Goal: Task Accomplishment & Management: Use online tool/utility

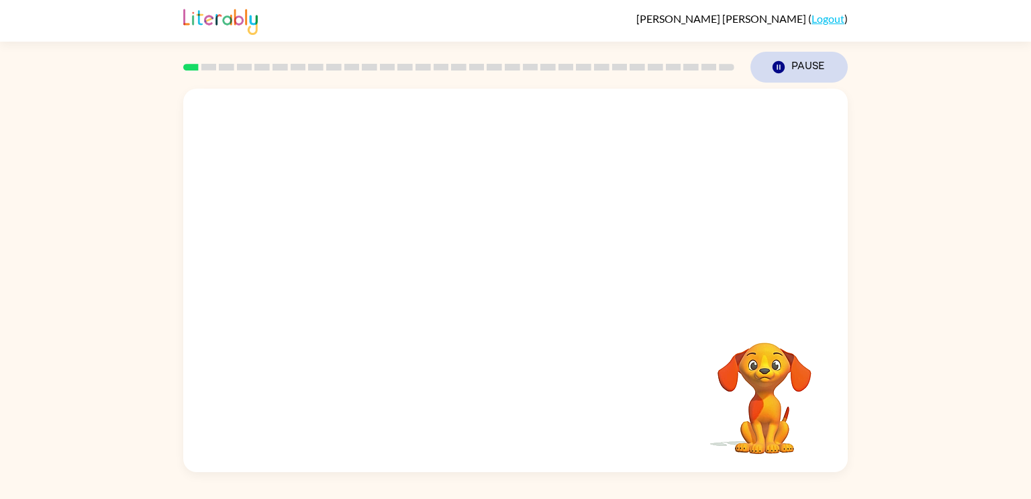
click at [776, 70] on icon "button" at bounding box center [779, 67] width 12 height 12
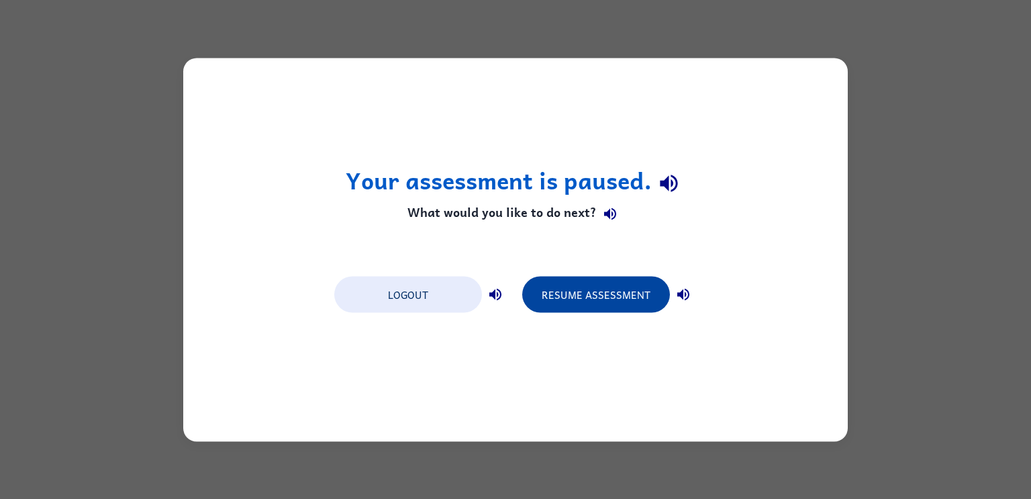
click at [642, 303] on button "Resume Assessment" at bounding box center [596, 294] width 148 height 36
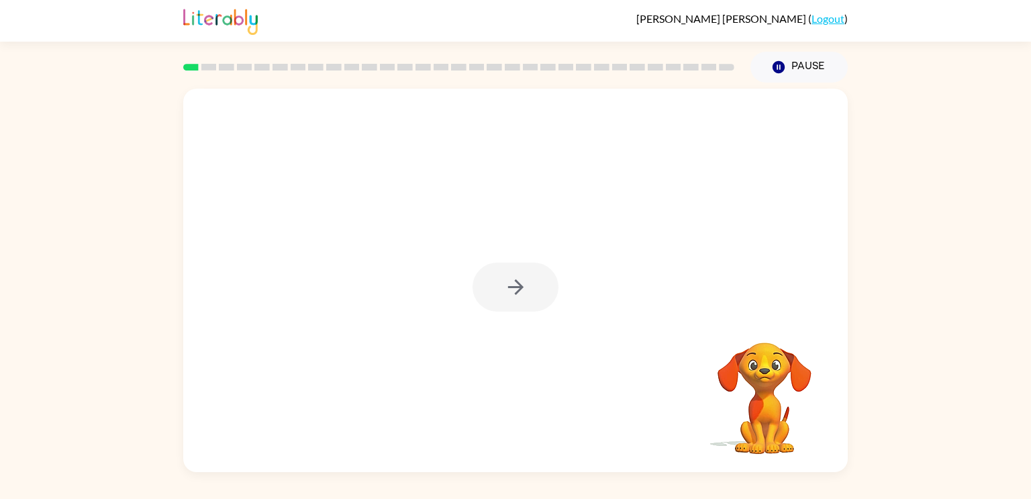
click at [482, 303] on div at bounding box center [516, 287] width 86 height 49
click at [503, 289] on button "button" at bounding box center [516, 287] width 86 height 49
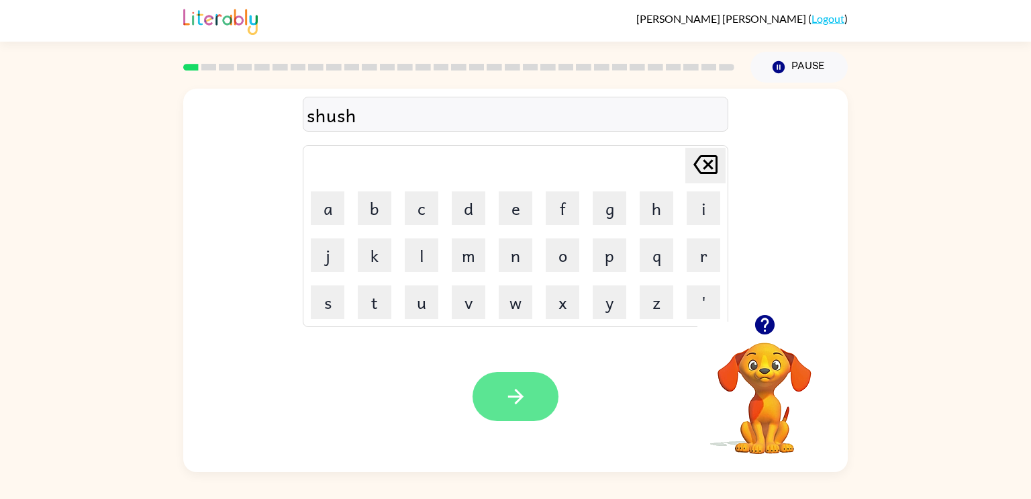
click at [530, 394] on button "button" at bounding box center [516, 396] width 86 height 49
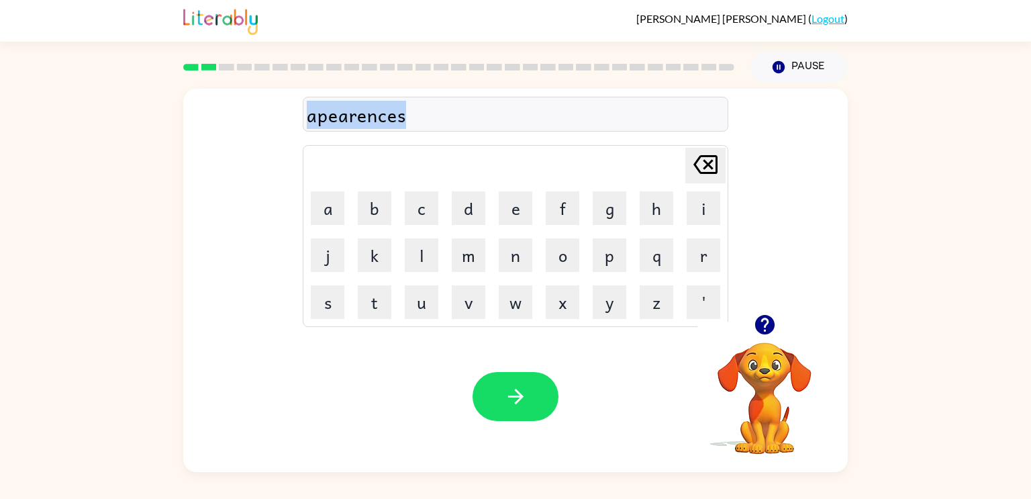
click at [477, 118] on div "apearences" at bounding box center [516, 115] width 418 height 28
click at [357, 119] on div "apearences" at bounding box center [516, 115] width 418 height 28
click at [356, 117] on div "apearences" at bounding box center [516, 115] width 418 height 28
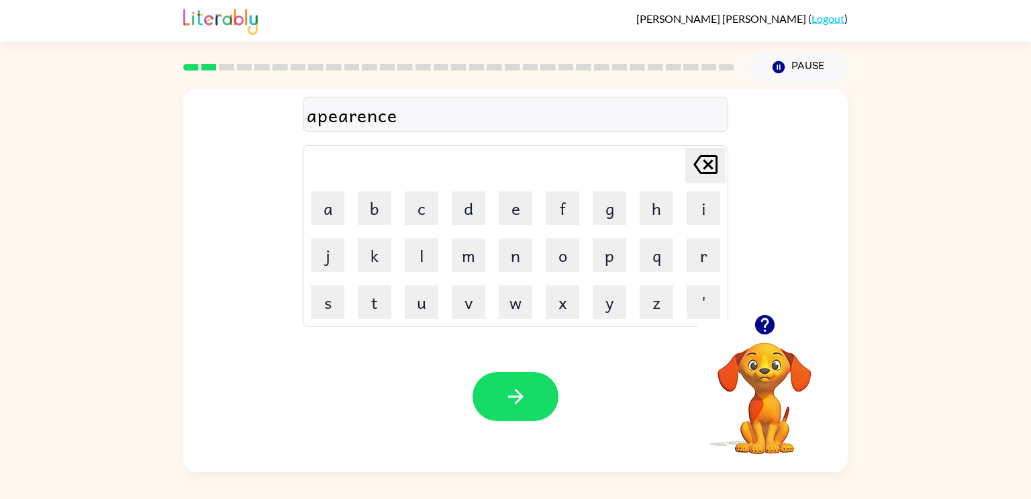
click at [406, 113] on div "apearence" at bounding box center [516, 115] width 418 height 28
click at [385, 117] on div "apearence" at bounding box center [516, 115] width 418 height 28
click at [706, 162] on icon "[PERSON_NAME] last character input" at bounding box center [706, 164] width 32 height 32
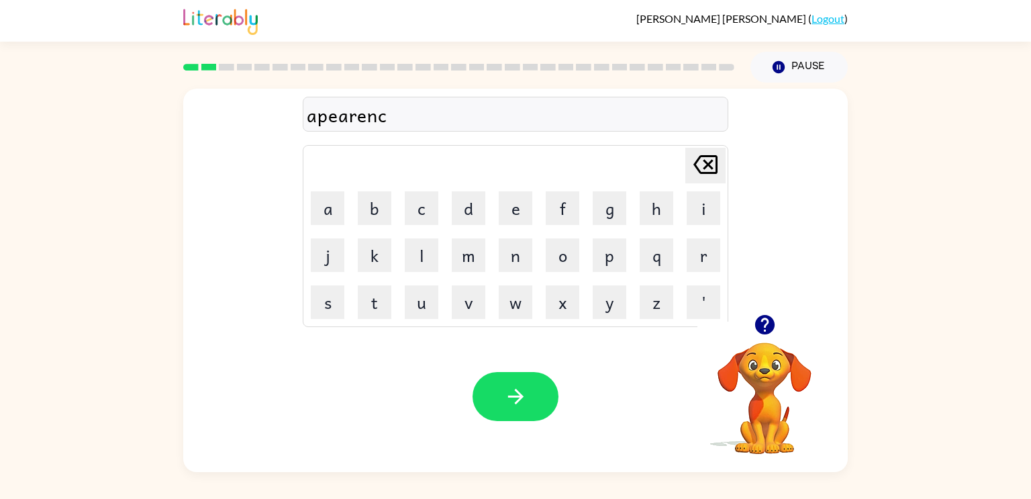
click at [706, 162] on icon "[PERSON_NAME] last character input" at bounding box center [706, 164] width 32 height 32
click at [709, 163] on icon at bounding box center [706, 164] width 24 height 19
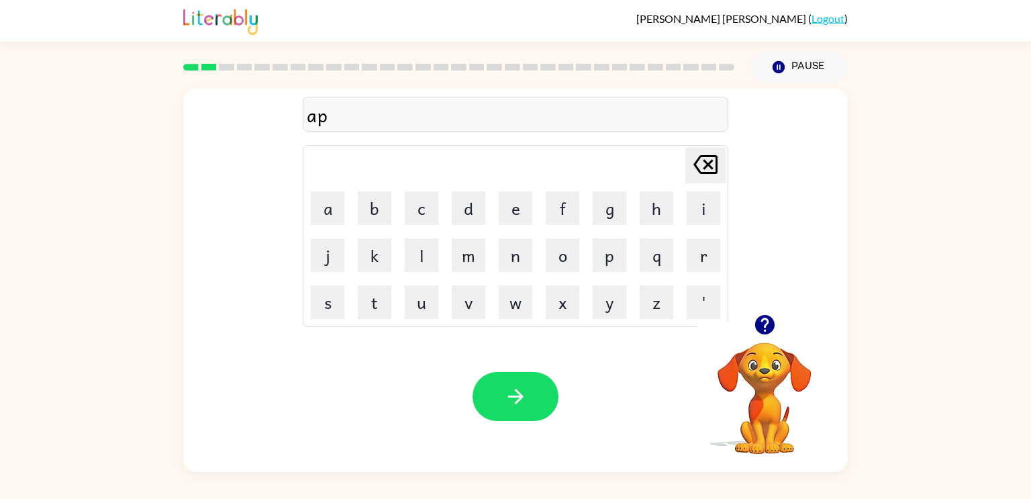
type button "delete"
click at [523, 397] on icon "button" at bounding box center [515, 396] width 23 height 23
click at [761, 335] on icon "button" at bounding box center [764, 324] width 23 height 23
click at [760, 325] on icon "button" at bounding box center [764, 324] width 19 height 19
click at [536, 393] on button "button" at bounding box center [516, 396] width 86 height 49
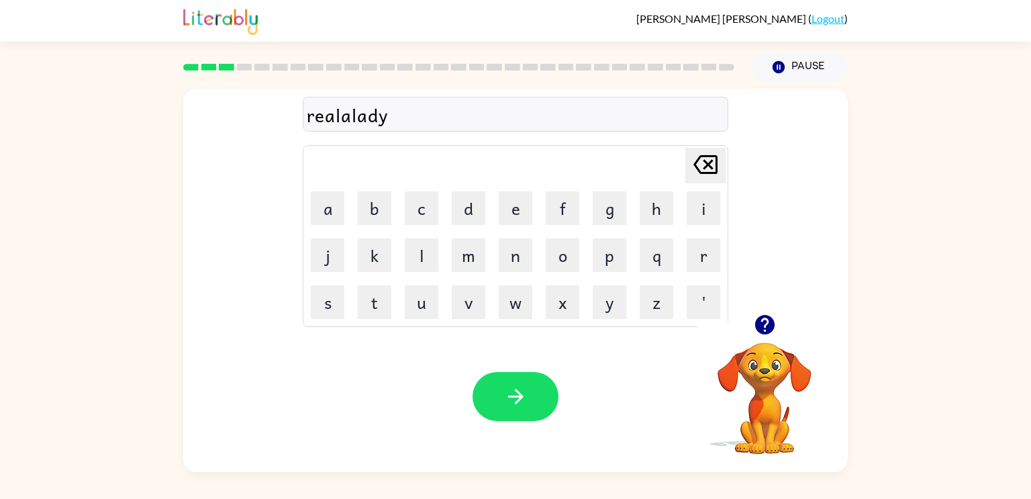
click at [532, 397] on div at bounding box center [516, 396] width 86 height 49
click at [528, 392] on div at bounding box center [516, 396] width 86 height 49
click at [549, 381] on div at bounding box center [516, 396] width 86 height 49
click at [758, 324] on icon "button" at bounding box center [764, 324] width 19 height 19
click at [521, 397] on icon "button" at bounding box center [515, 396] width 15 height 15
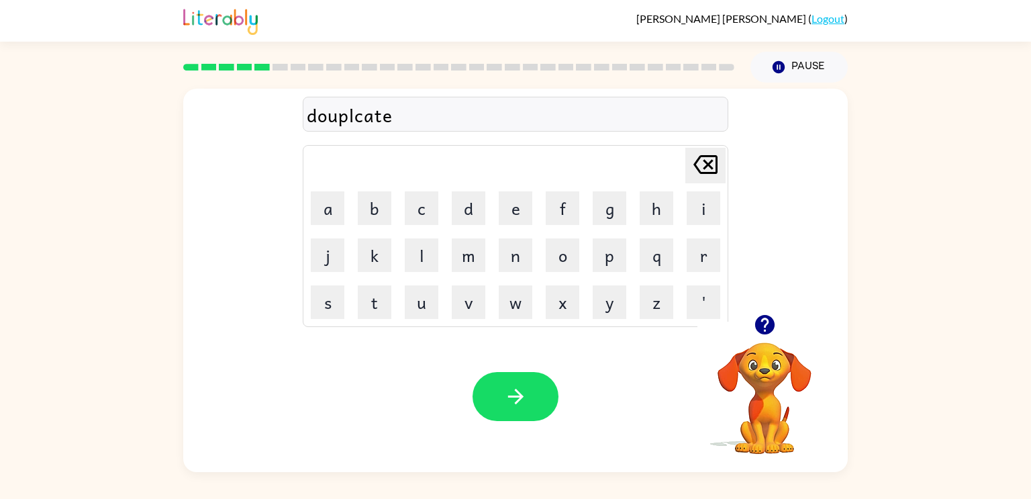
click at [357, 113] on div "douplcate" at bounding box center [516, 115] width 418 height 28
click at [522, 381] on button "button" at bounding box center [516, 396] width 86 height 49
click at [539, 400] on button "button" at bounding box center [516, 396] width 86 height 49
click at [522, 401] on icon "button" at bounding box center [515, 396] width 23 height 23
click at [526, 402] on icon "button" at bounding box center [515, 396] width 23 height 23
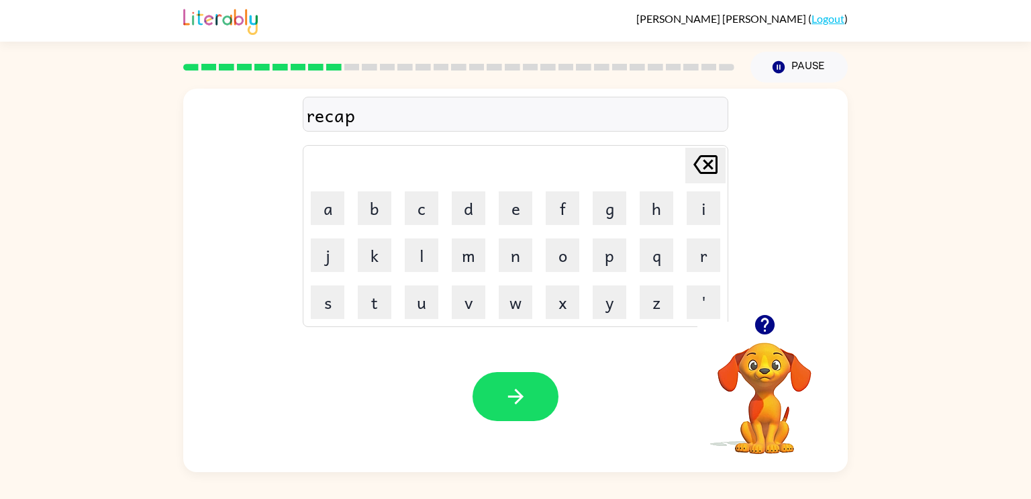
click at [434, 110] on div "recap" at bounding box center [516, 115] width 418 height 28
click at [365, 113] on div "recap" at bounding box center [516, 115] width 418 height 28
click at [360, 117] on div "recap" at bounding box center [516, 115] width 418 height 28
click at [765, 331] on icon "button" at bounding box center [764, 324] width 23 height 23
click at [765, 327] on icon "button" at bounding box center [764, 324] width 19 height 19
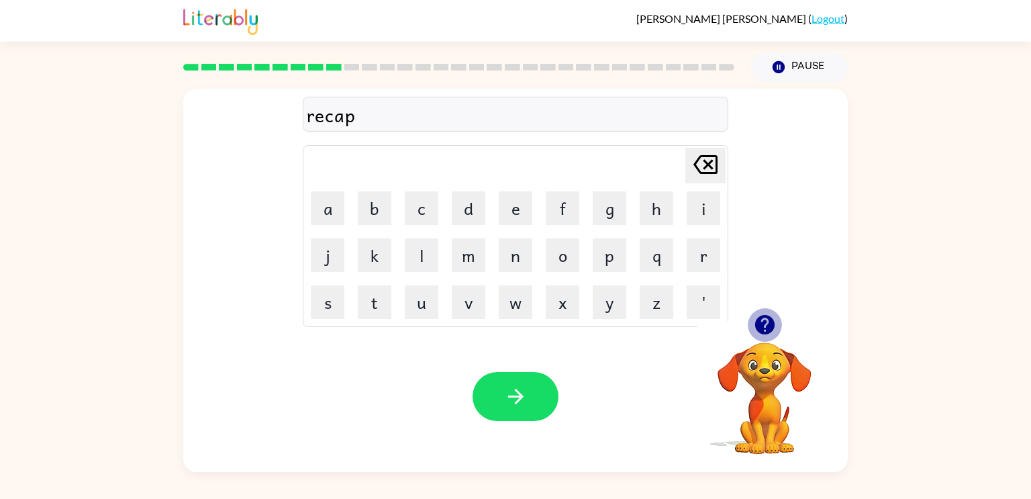
click at [765, 327] on icon "button" at bounding box center [764, 324] width 19 height 19
click at [667, 127] on div "recap" at bounding box center [516, 115] width 418 height 28
click at [384, 118] on div "recaptcher" at bounding box center [516, 115] width 418 height 28
click at [513, 395] on icon "button" at bounding box center [515, 396] width 23 height 23
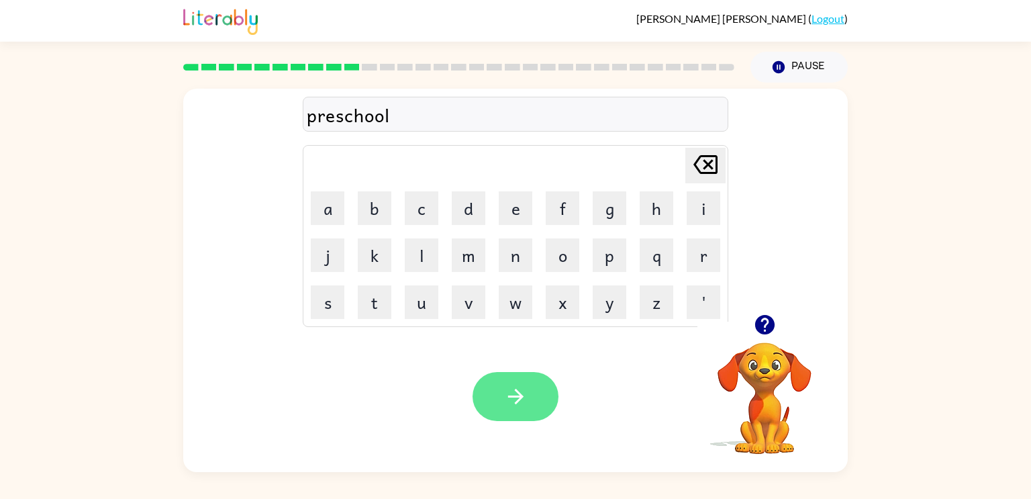
click at [528, 399] on button "button" at bounding box center [516, 396] width 86 height 49
click at [524, 391] on icon "button" at bounding box center [515, 396] width 23 height 23
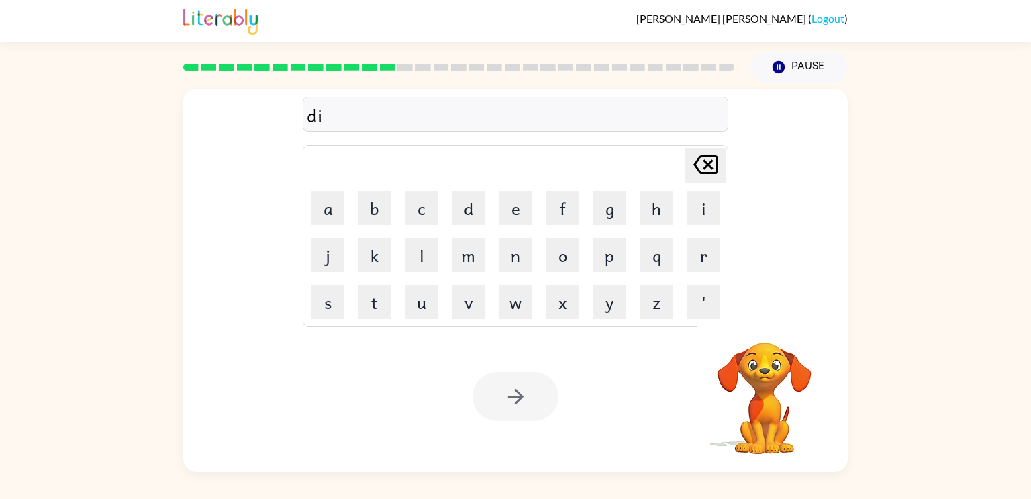
click at [614, 384] on div "Your browser must support playing .mp4 files to use Literably. Please try using…" at bounding box center [515, 396] width 665 height 151
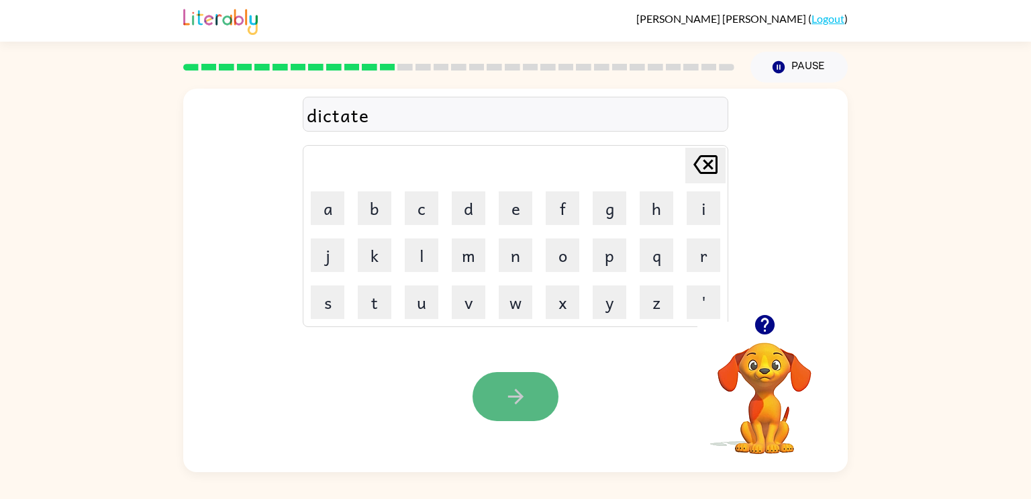
click at [522, 393] on icon "button" at bounding box center [515, 396] width 23 height 23
click at [518, 399] on icon "button" at bounding box center [515, 396] width 15 height 15
click at [514, 404] on icon "button" at bounding box center [515, 396] width 23 height 23
click at [509, 381] on button "button" at bounding box center [516, 396] width 86 height 49
click at [536, 394] on button "button" at bounding box center [516, 396] width 86 height 49
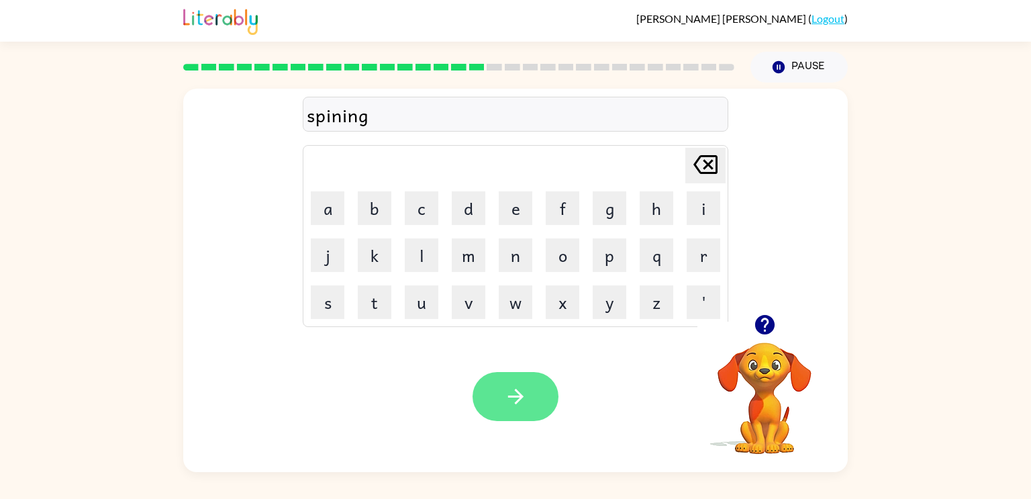
click at [533, 404] on button "button" at bounding box center [516, 396] width 86 height 49
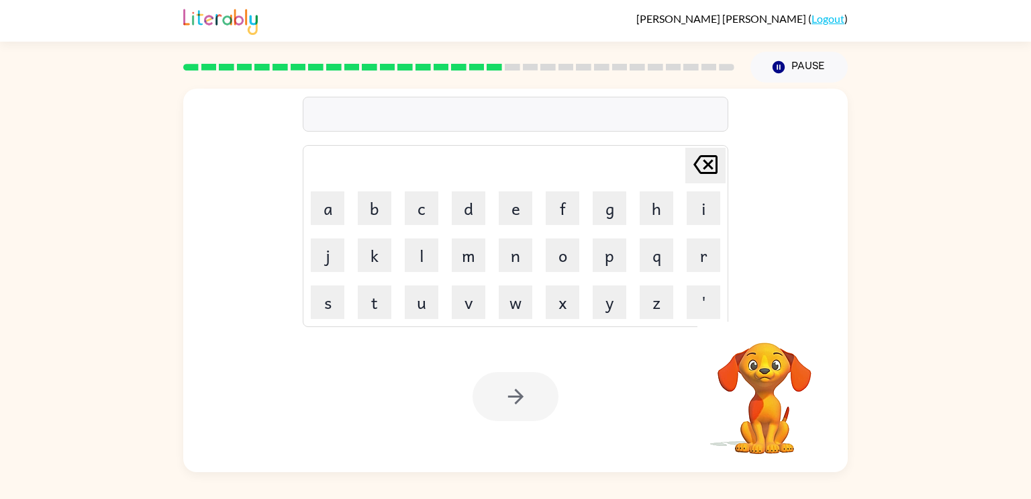
click at [611, 383] on div "Your browser must support playing .mp4 files to use Literably. Please try using…" at bounding box center [515, 396] width 665 height 151
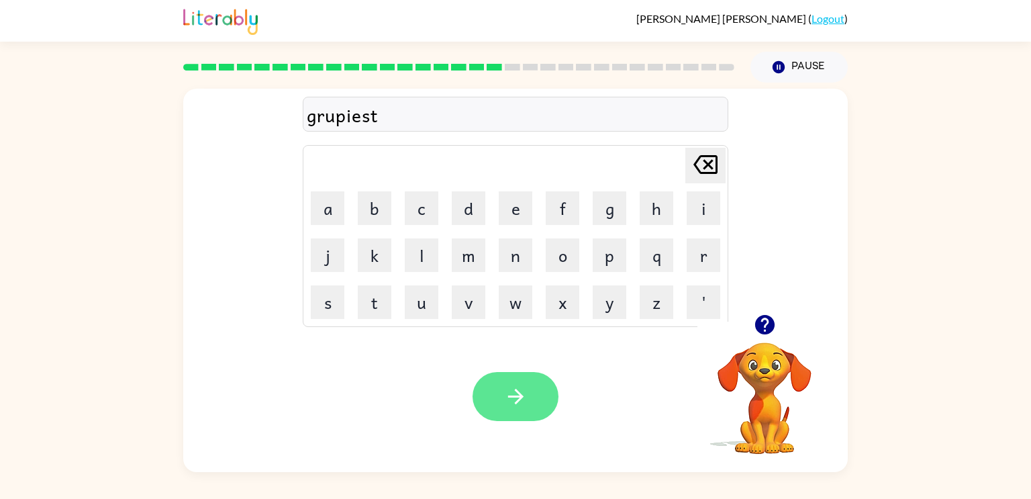
click at [512, 387] on icon "button" at bounding box center [515, 396] width 23 height 23
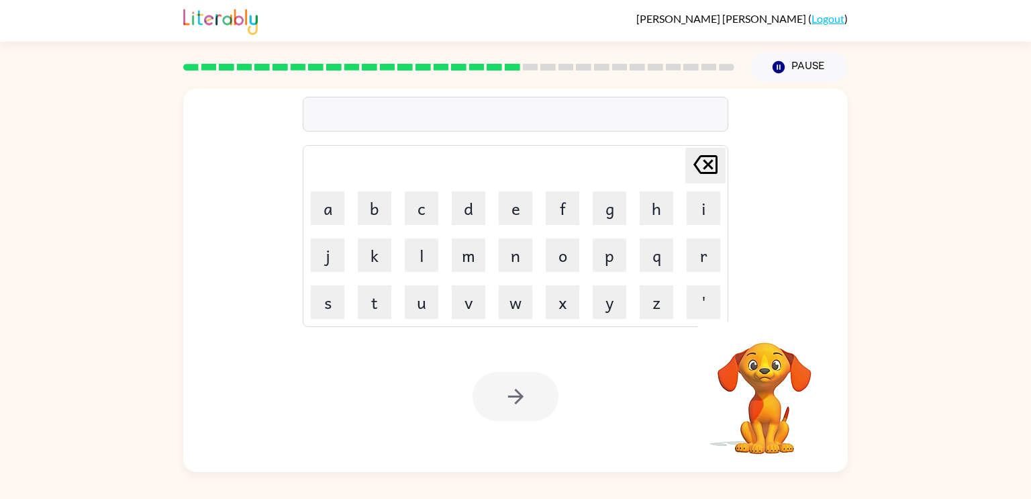
click at [502, 68] on div at bounding box center [458, 67] width 551 height 7
click at [506, 66] on rect at bounding box center [512, 67] width 15 height 7
click at [775, 332] on icon "button" at bounding box center [764, 324] width 23 height 23
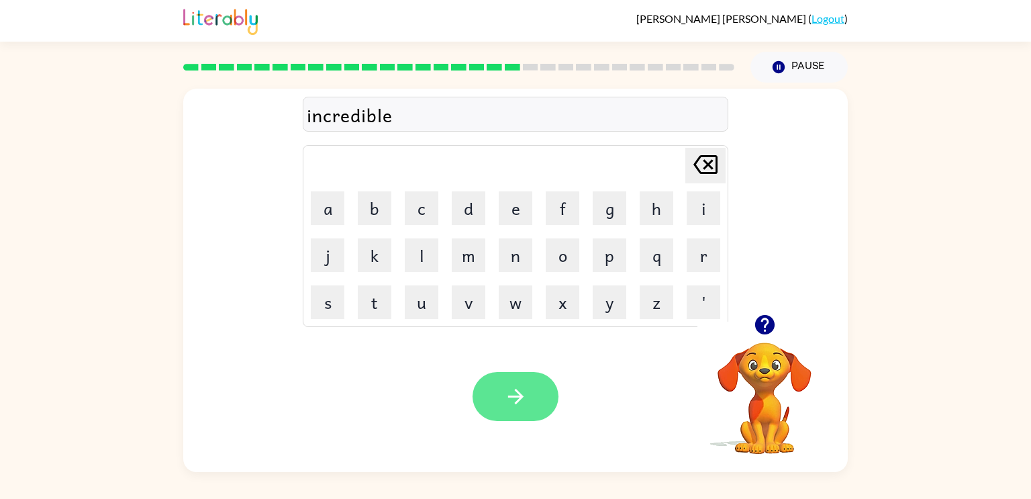
click at [519, 381] on button "button" at bounding box center [516, 396] width 86 height 49
click at [526, 382] on button "button" at bounding box center [516, 396] width 86 height 49
click at [512, 393] on icon "button" at bounding box center [515, 396] width 23 height 23
click at [534, 404] on button "button" at bounding box center [516, 396] width 86 height 49
click at [534, 386] on button "button" at bounding box center [516, 396] width 86 height 49
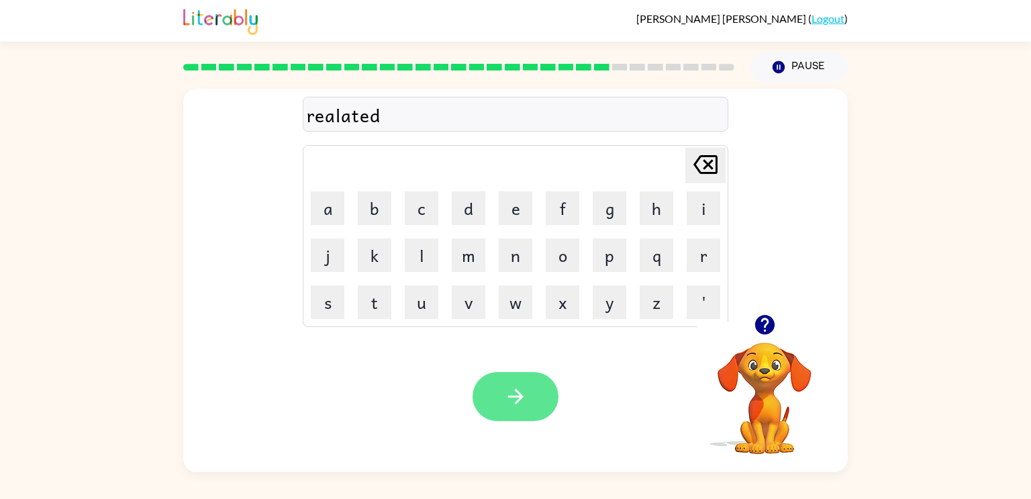
click at [520, 394] on icon "button" at bounding box center [515, 396] width 15 height 15
click at [523, 411] on button "button" at bounding box center [516, 396] width 86 height 49
click at [506, 400] on icon "button" at bounding box center [515, 396] width 23 height 23
click at [513, 406] on div at bounding box center [516, 396] width 86 height 49
click at [511, 403] on icon "button" at bounding box center [515, 396] width 23 height 23
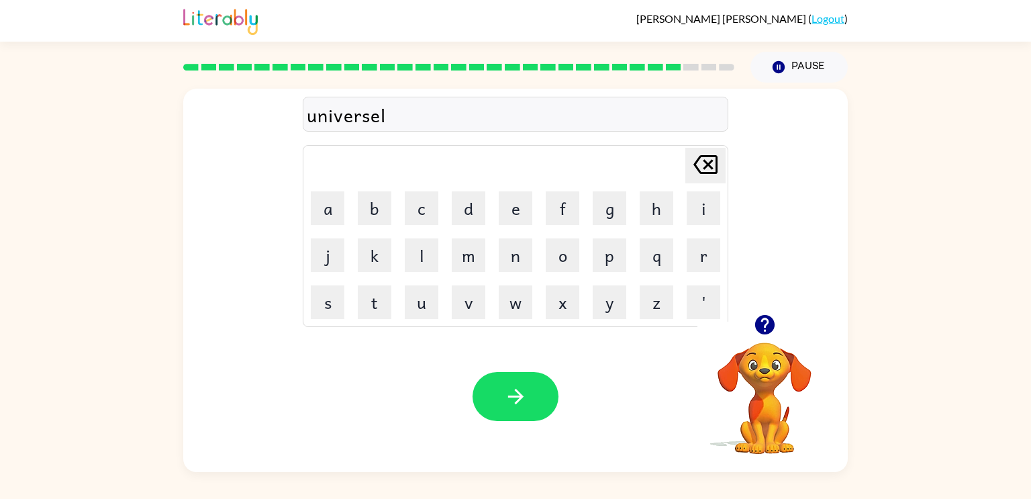
click at [775, 338] on div at bounding box center [765, 324] width 134 height 34
click at [769, 332] on icon "button" at bounding box center [764, 324] width 19 height 19
click at [776, 334] on video "Your browser must support playing .mp4 files to use Literably. Please try using…" at bounding box center [765, 389] width 134 height 134
click at [539, 410] on button "button" at bounding box center [516, 396] width 86 height 49
click at [530, 409] on div at bounding box center [516, 396] width 86 height 49
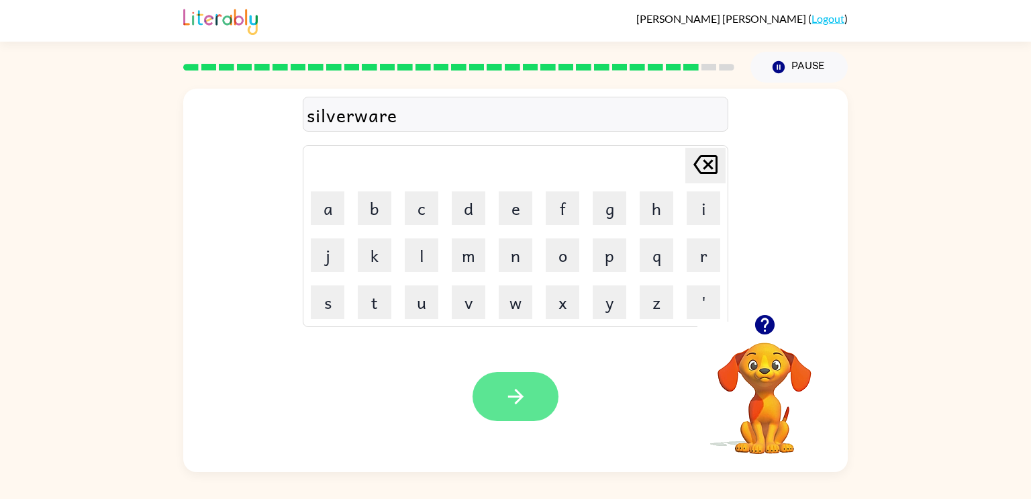
click at [513, 388] on icon "button" at bounding box center [515, 396] width 23 height 23
click at [498, 396] on button "button" at bounding box center [516, 396] width 86 height 49
click at [513, 402] on div at bounding box center [516, 396] width 86 height 49
